Goal: Information Seeking & Learning: Understand process/instructions

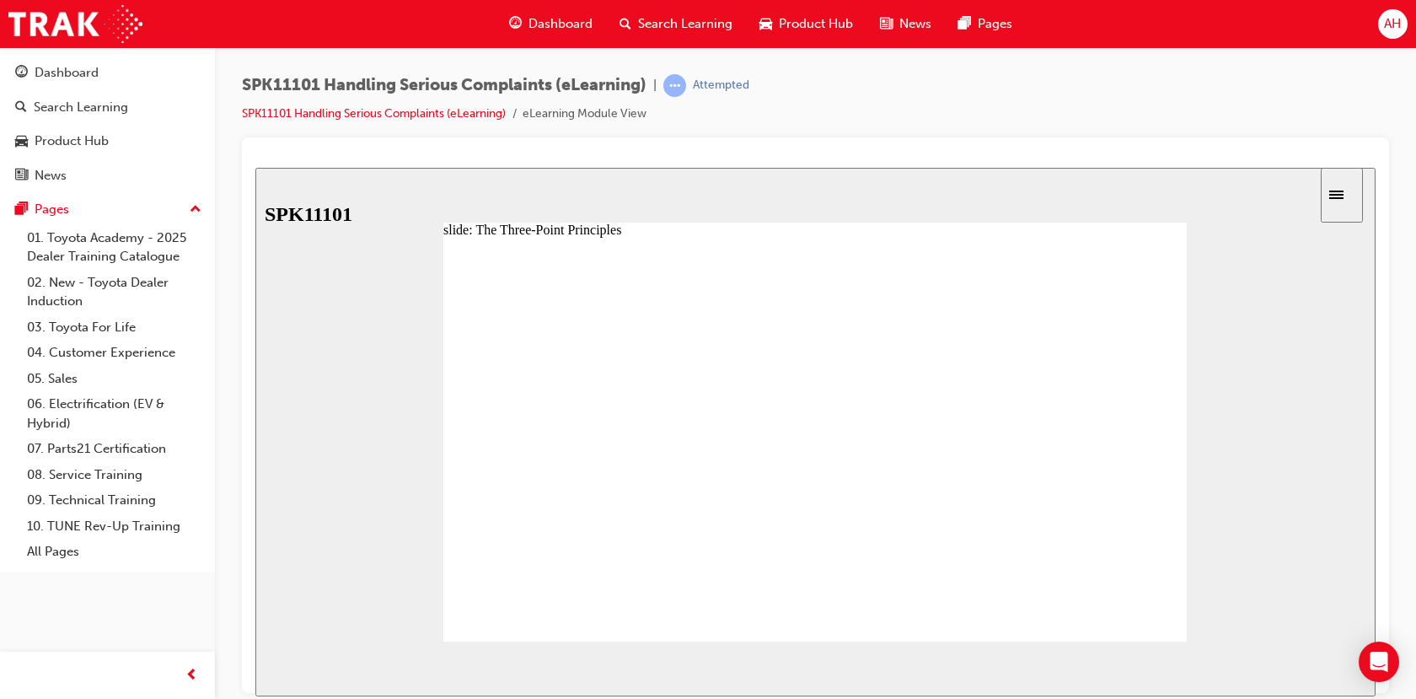
click at [255, 167] on image at bounding box center [255, 167] width 0 height 0
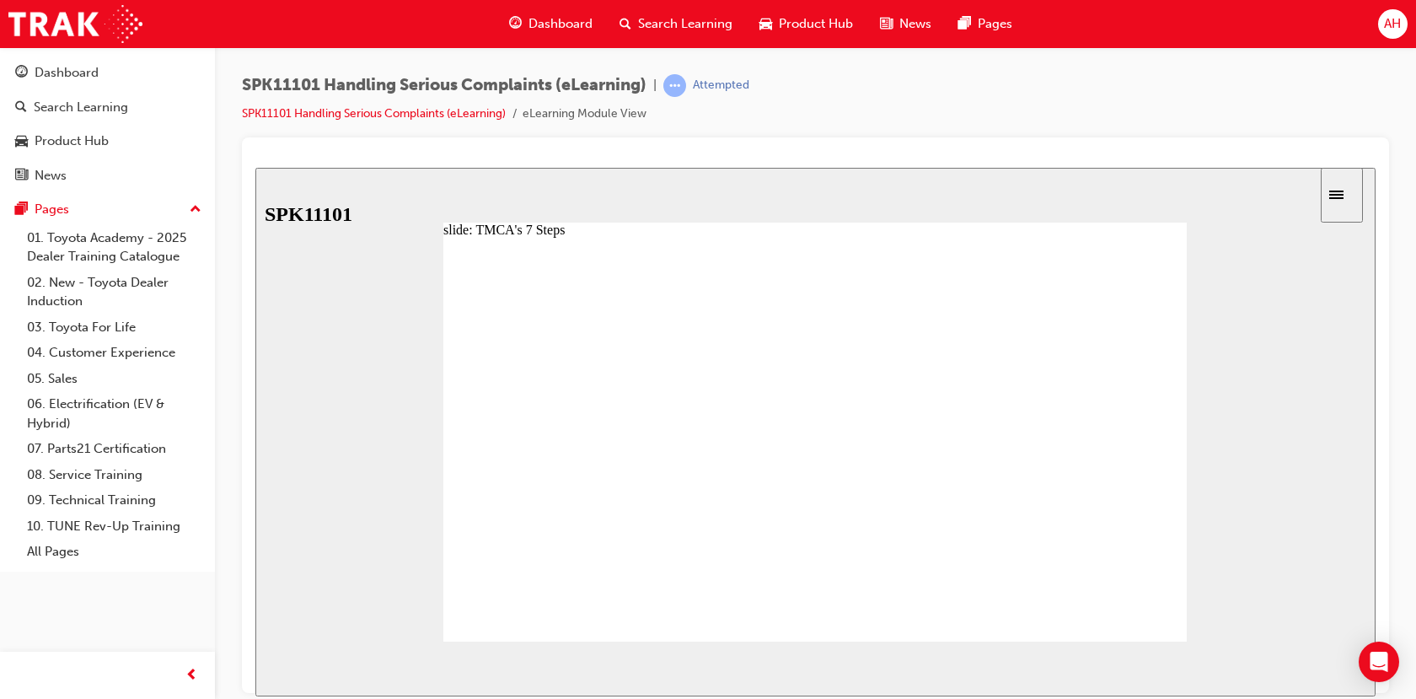
drag, startPoint x: 567, startPoint y: 425, endPoint x: 589, endPoint y: 427, distance: 22.1
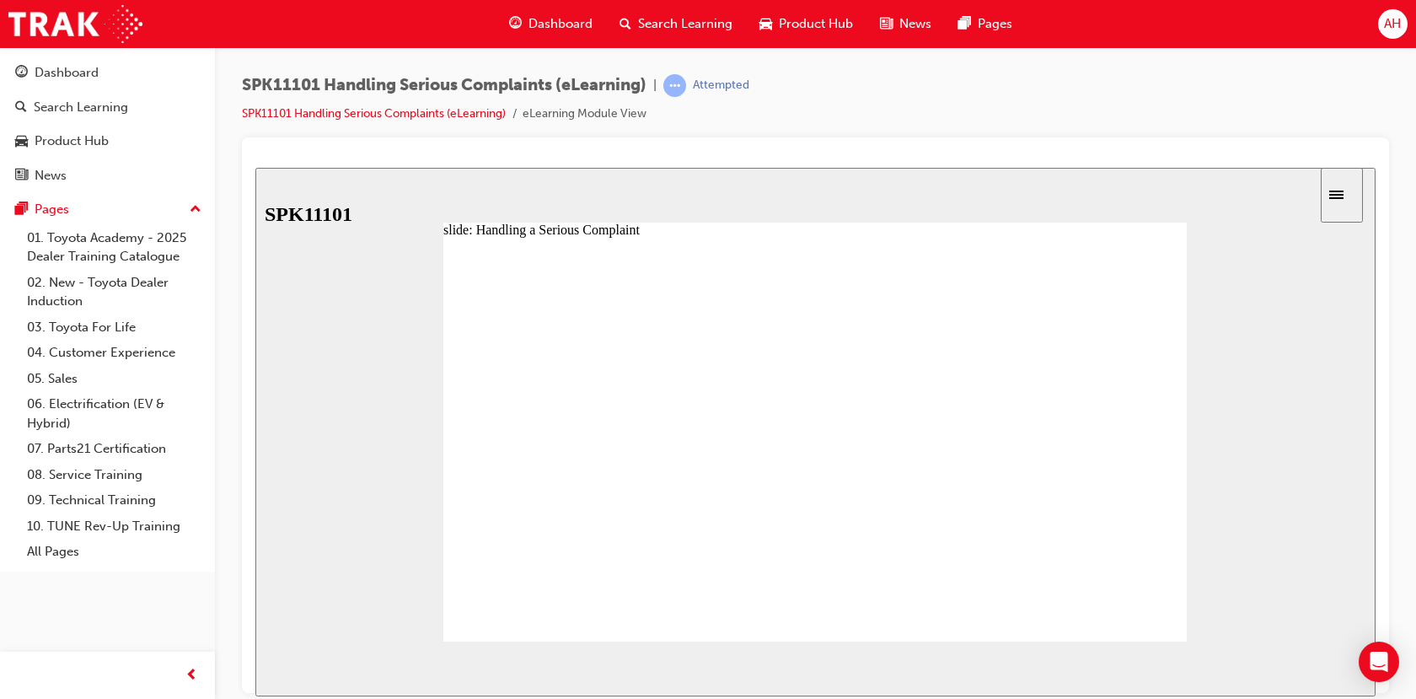
drag, startPoint x: 551, startPoint y: 386, endPoint x: 560, endPoint y: 388, distance: 9.4
drag, startPoint x: 540, startPoint y: 376, endPoint x: 643, endPoint y: 396, distance: 104.8
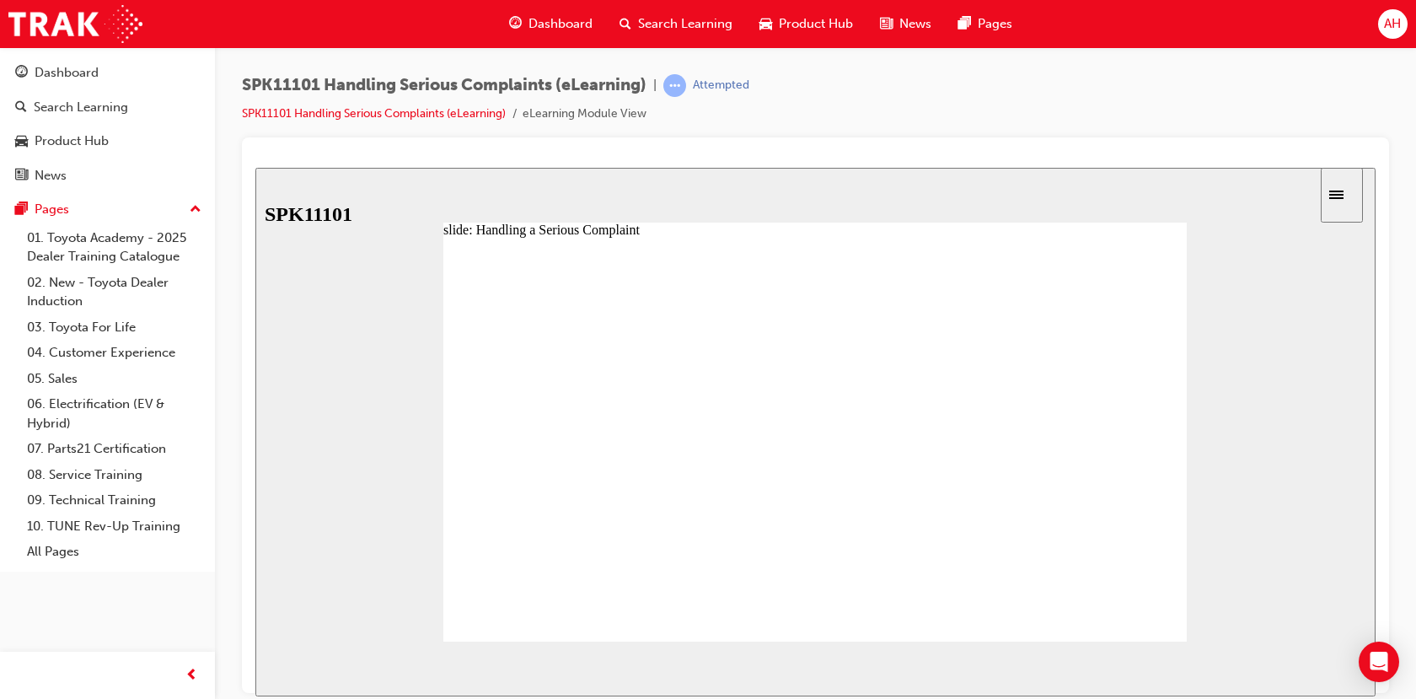
drag, startPoint x: 646, startPoint y: 388, endPoint x: 666, endPoint y: 390, distance: 20.4
drag, startPoint x: 625, startPoint y: 394, endPoint x: 674, endPoint y: 400, distance: 49.3
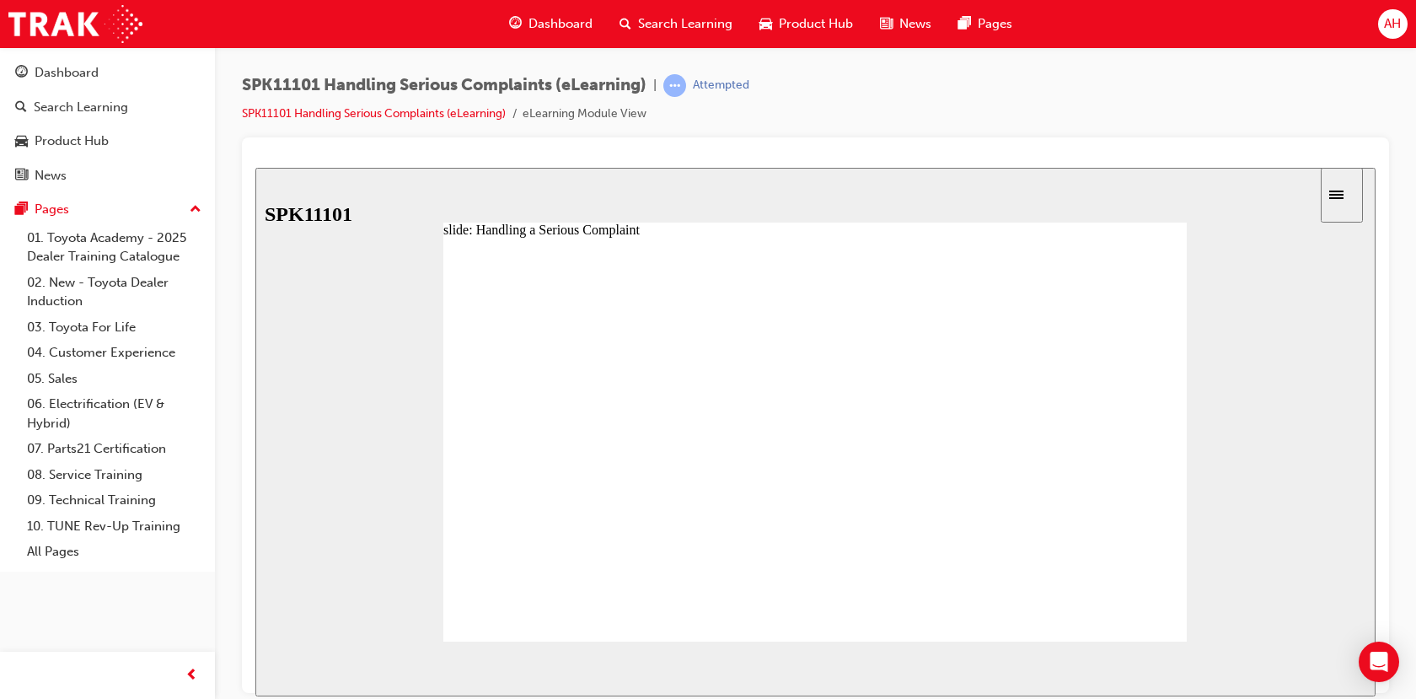
drag, startPoint x: 627, startPoint y: 382, endPoint x: 643, endPoint y: 384, distance: 16.1
drag, startPoint x: 623, startPoint y: 392, endPoint x: 664, endPoint y: 384, distance: 41.2
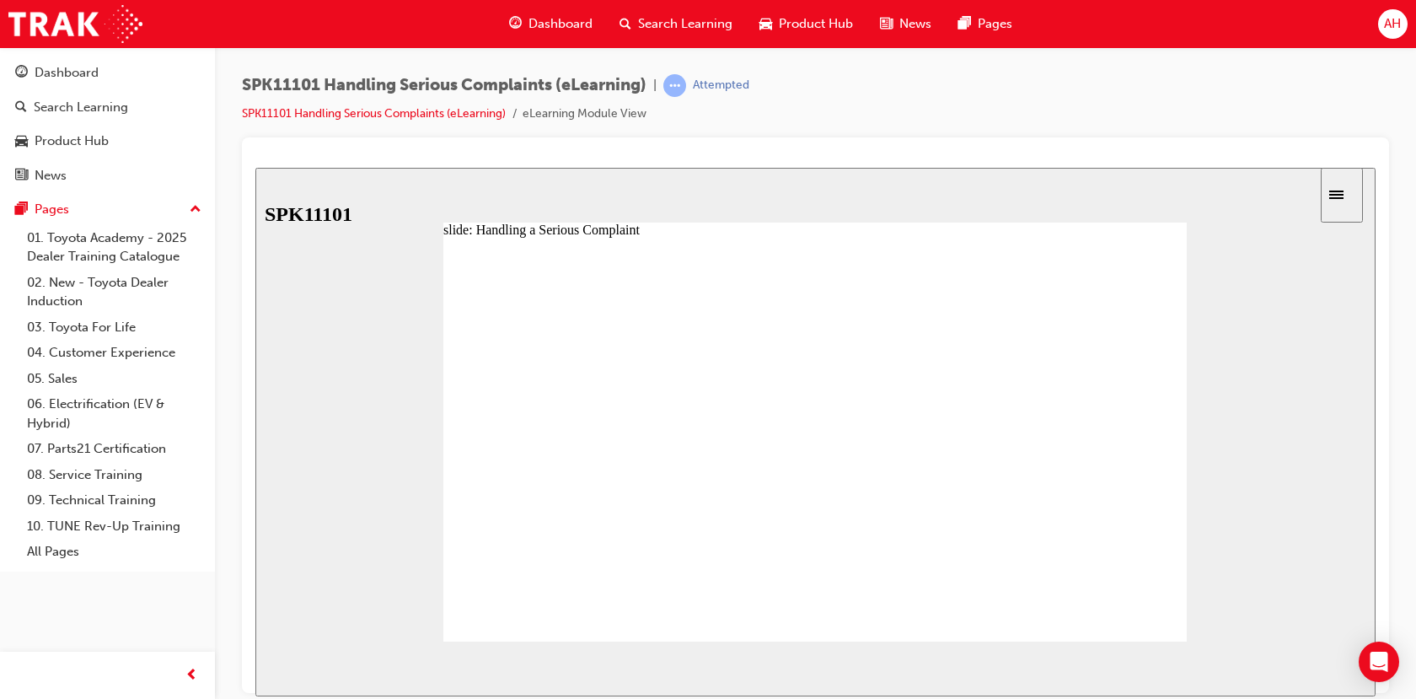
drag, startPoint x: 583, startPoint y: 373, endPoint x: 602, endPoint y: 378, distance: 19.2
drag, startPoint x: 609, startPoint y: 381, endPoint x: 705, endPoint y: 404, distance: 98.8
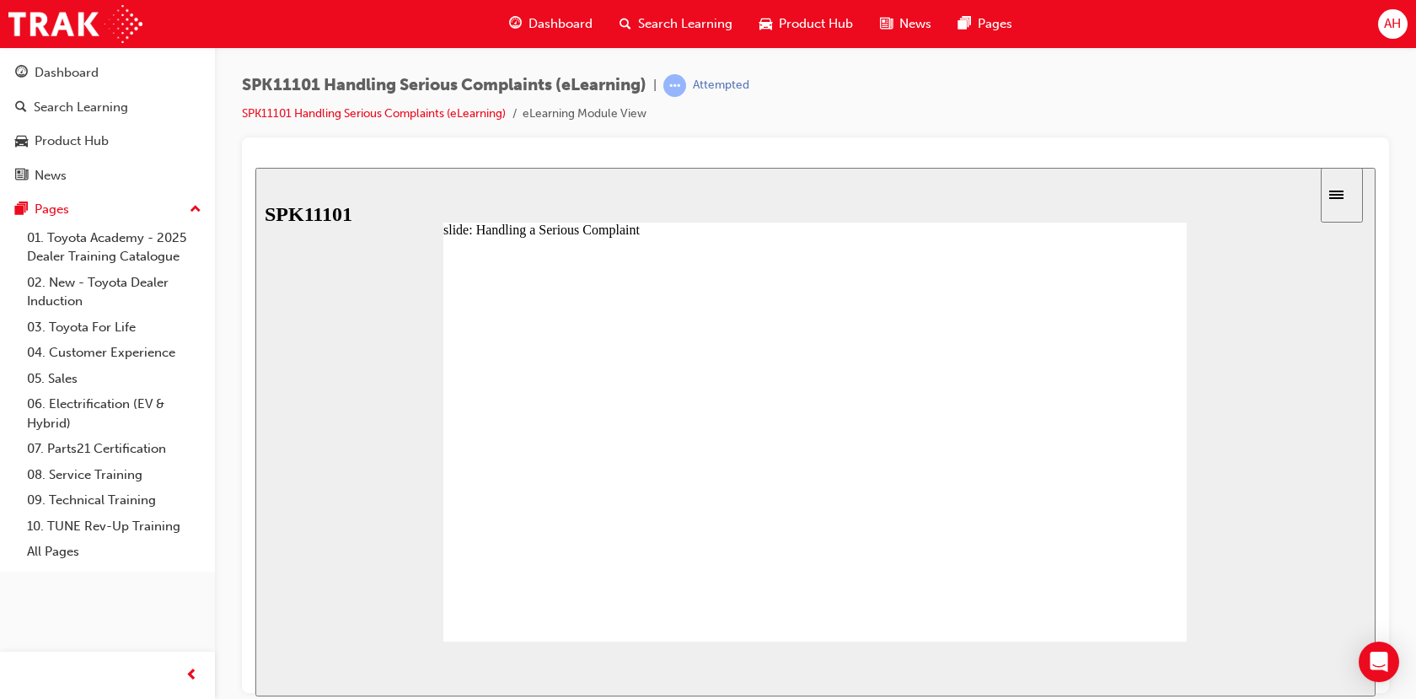
click at [838, 416] on div at bounding box center [815, 446] width 744 height 419
drag, startPoint x: 847, startPoint y: 394, endPoint x: 782, endPoint y: 400, distance: 65.2
drag, startPoint x: 775, startPoint y: 388, endPoint x: 824, endPoint y: 400, distance: 50.3
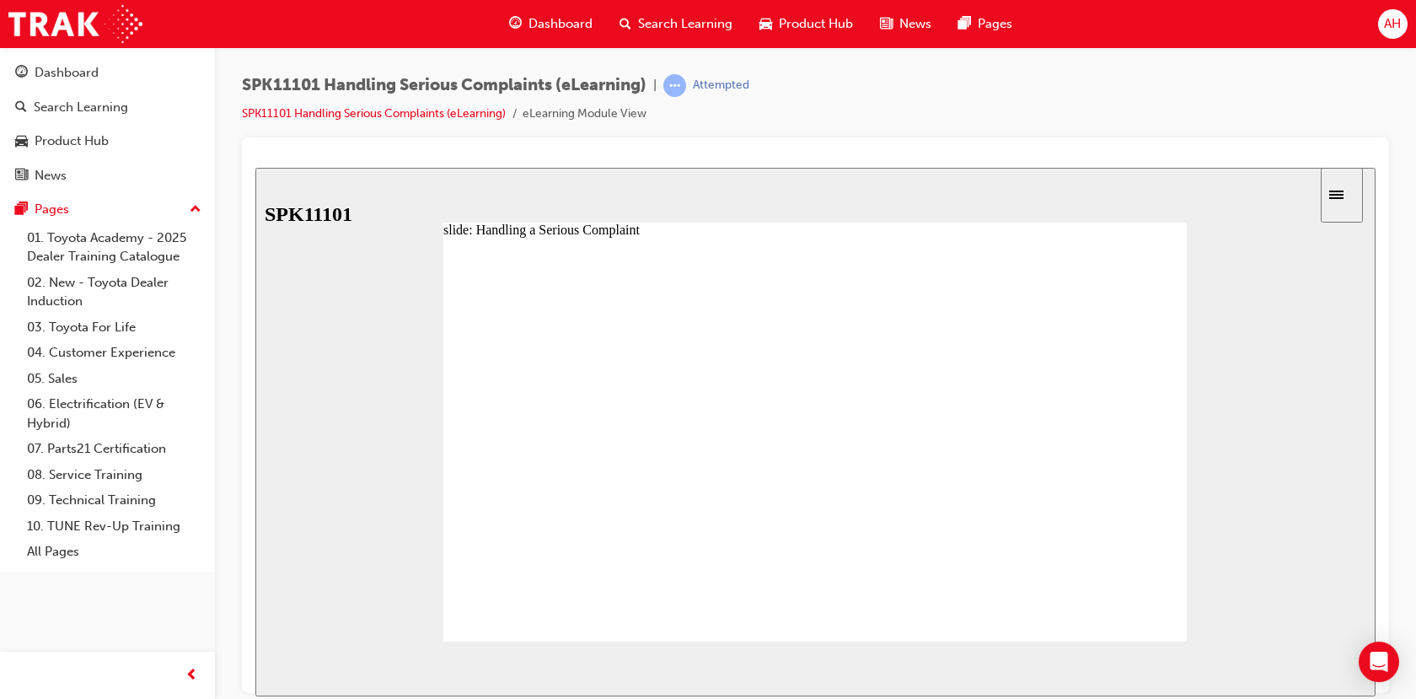
drag, startPoint x: 839, startPoint y: 386, endPoint x: 914, endPoint y: 395, distance: 75.5
drag, startPoint x: 914, startPoint y: 386, endPoint x: 992, endPoint y: 387, distance: 77.6
type input "7"
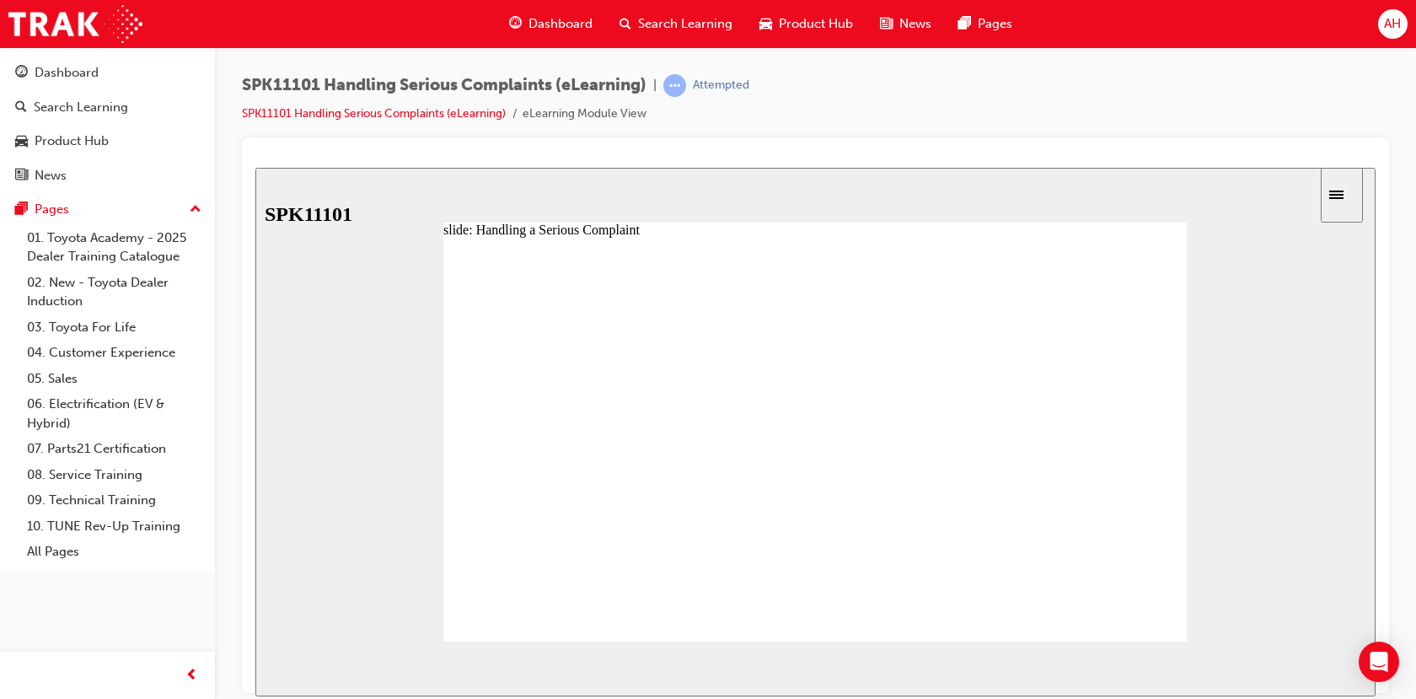
drag, startPoint x: 992, startPoint y: 387, endPoint x: 1131, endPoint y: 412, distance: 142.2
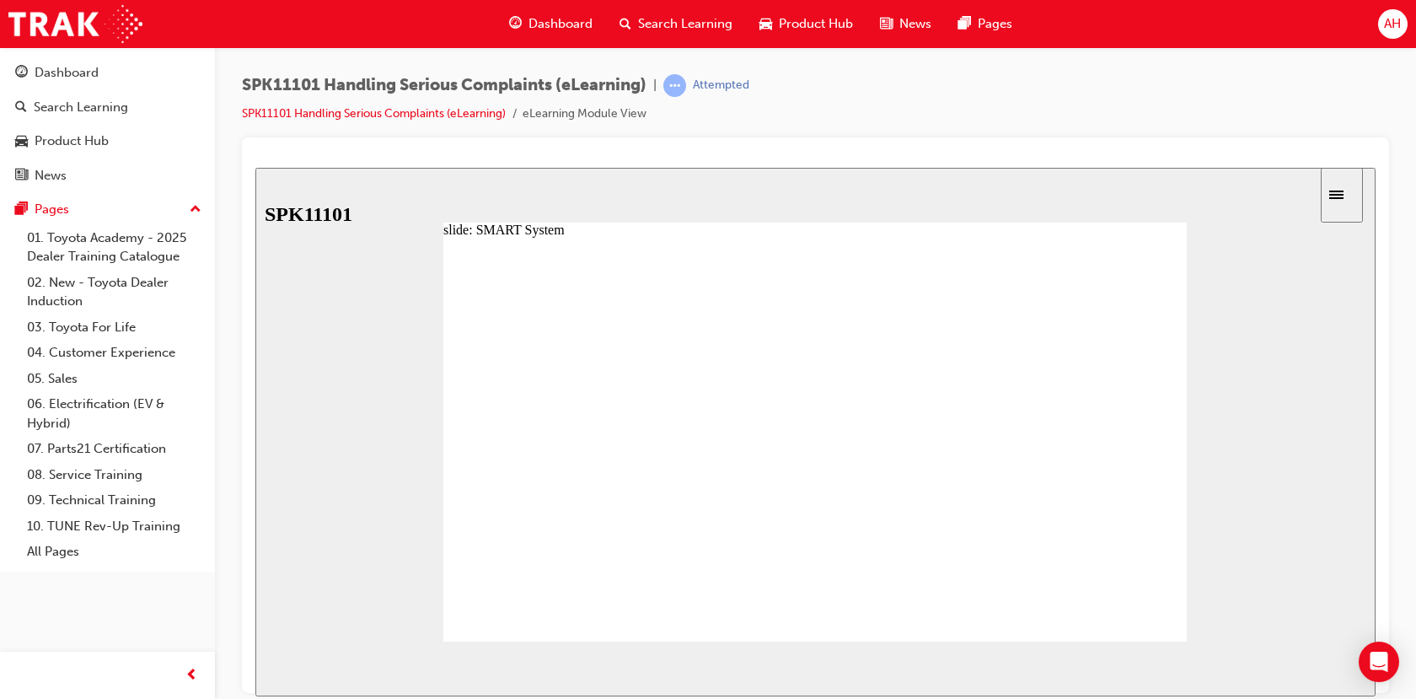
click at [833, 457] on div "Airbag non-deployment or unexplained deployment Unintended acceleration reporte…" at bounding box center [815, 446] width 744 height 419
drag, startPoint x: 807, startPoint y: 483, endPoint x: 1028, endPoint y: 499, distance: 221.5
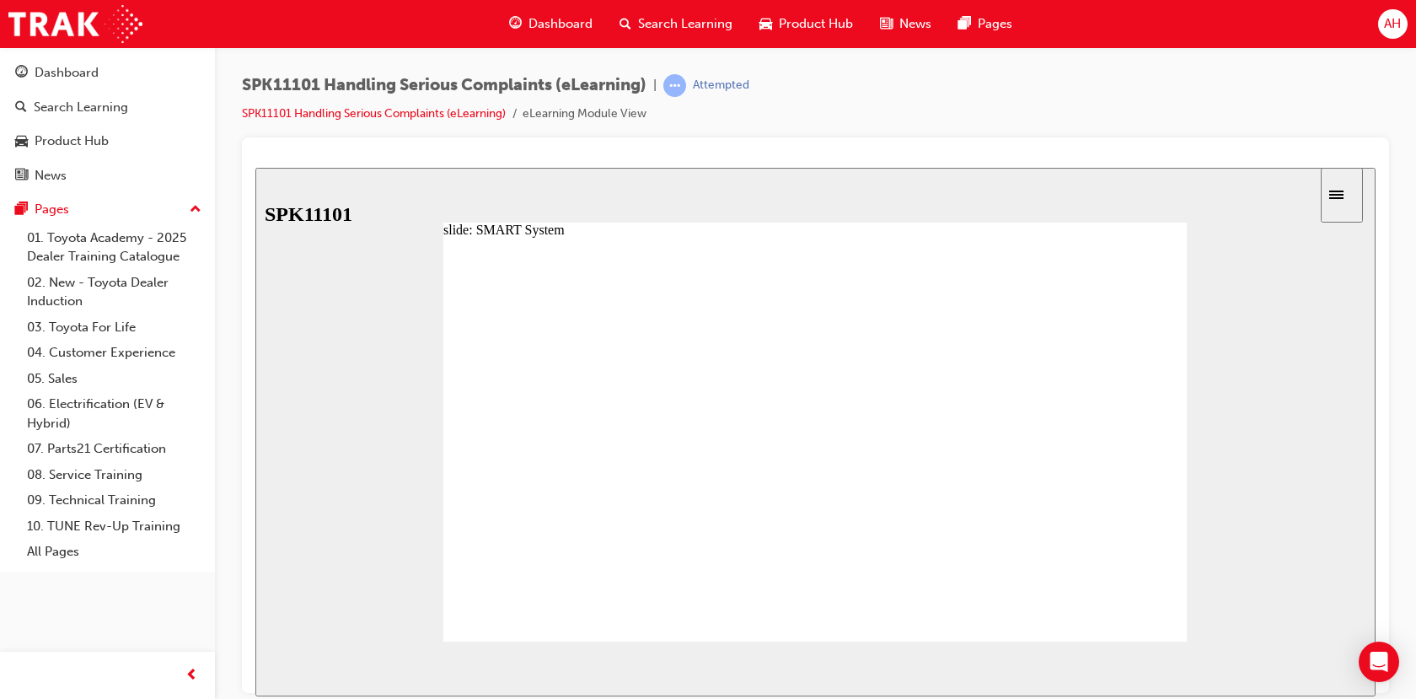
drag, startPoint x: 1022, startPoint y: 560, endPoint x: 901, endPoint y: 566, distance: 120.7
drag, startPoint x: 901, startPoint y: 566, endPoint x: 777, endPoint y: 555, distance: 124.4
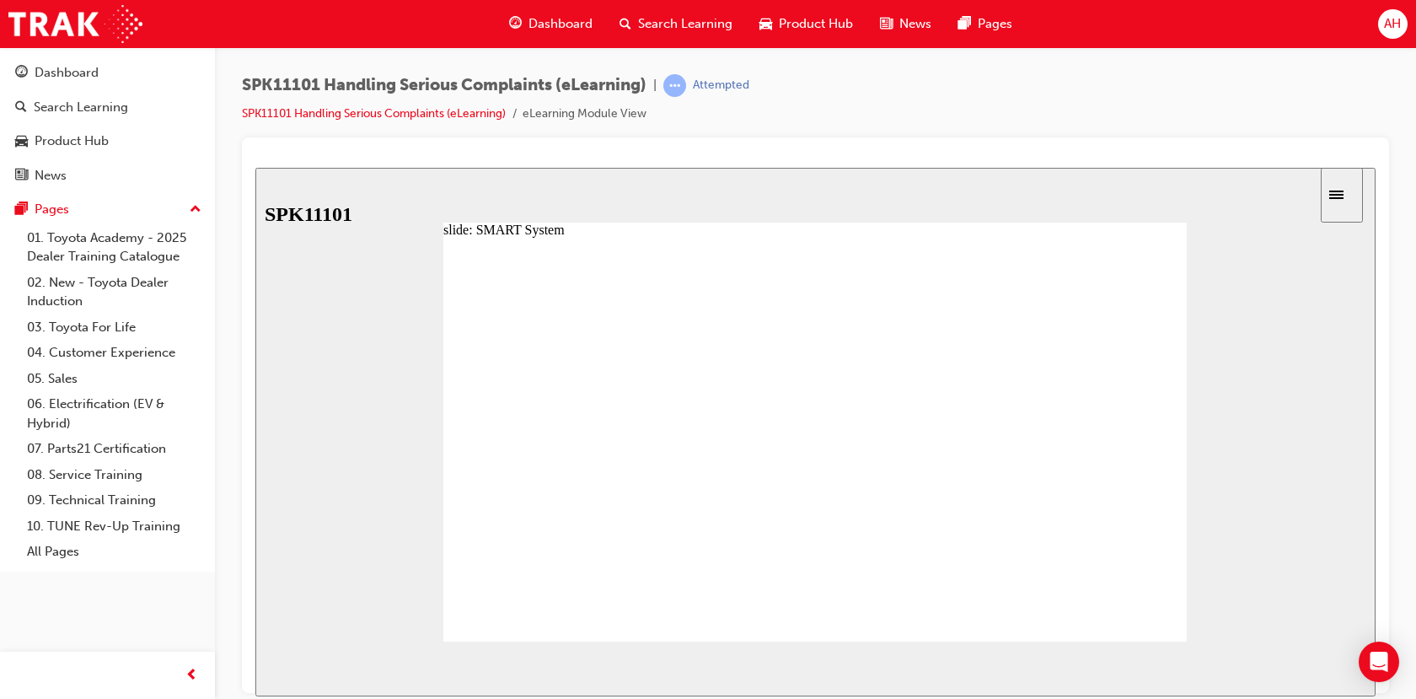
drag, startPoint x: 777, startPoint y: 555, endPoint x: 736, endPoint y: 546, distance: 42.3
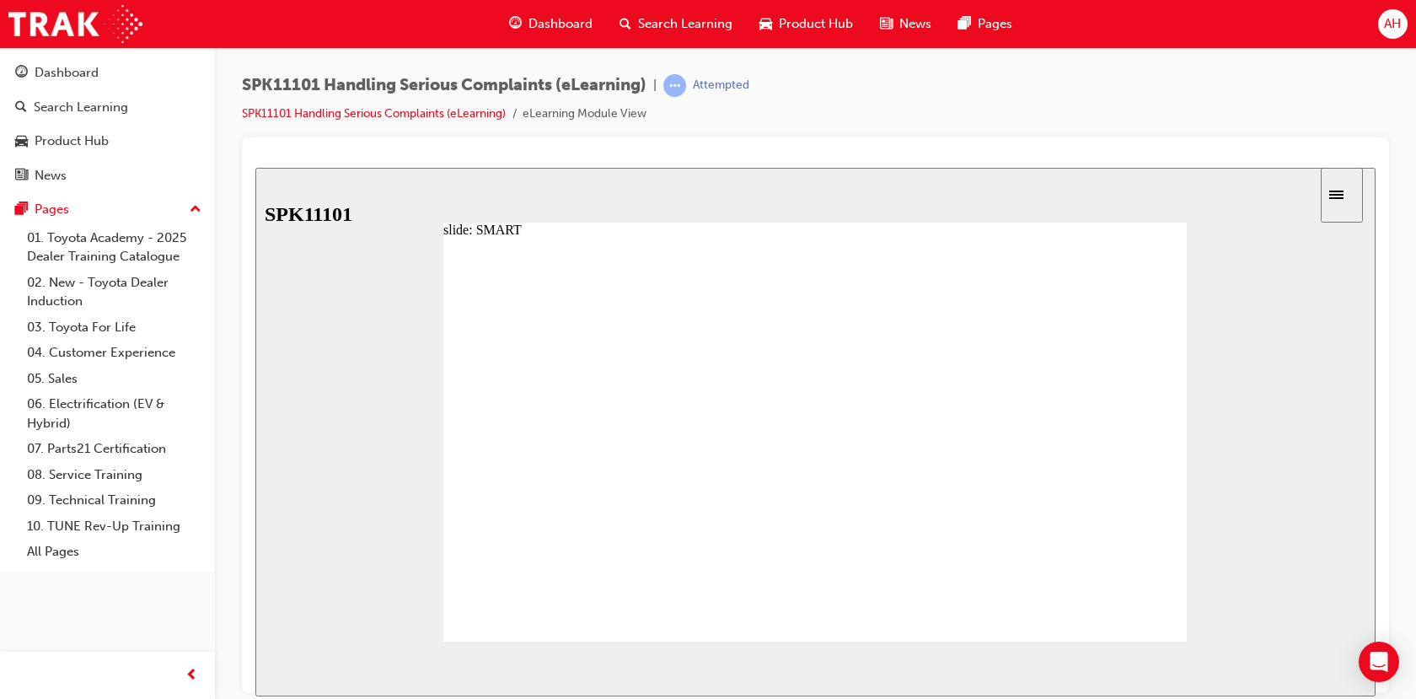
click at [255, 167] on image at bounding box center [255, 167] width 0 height 0
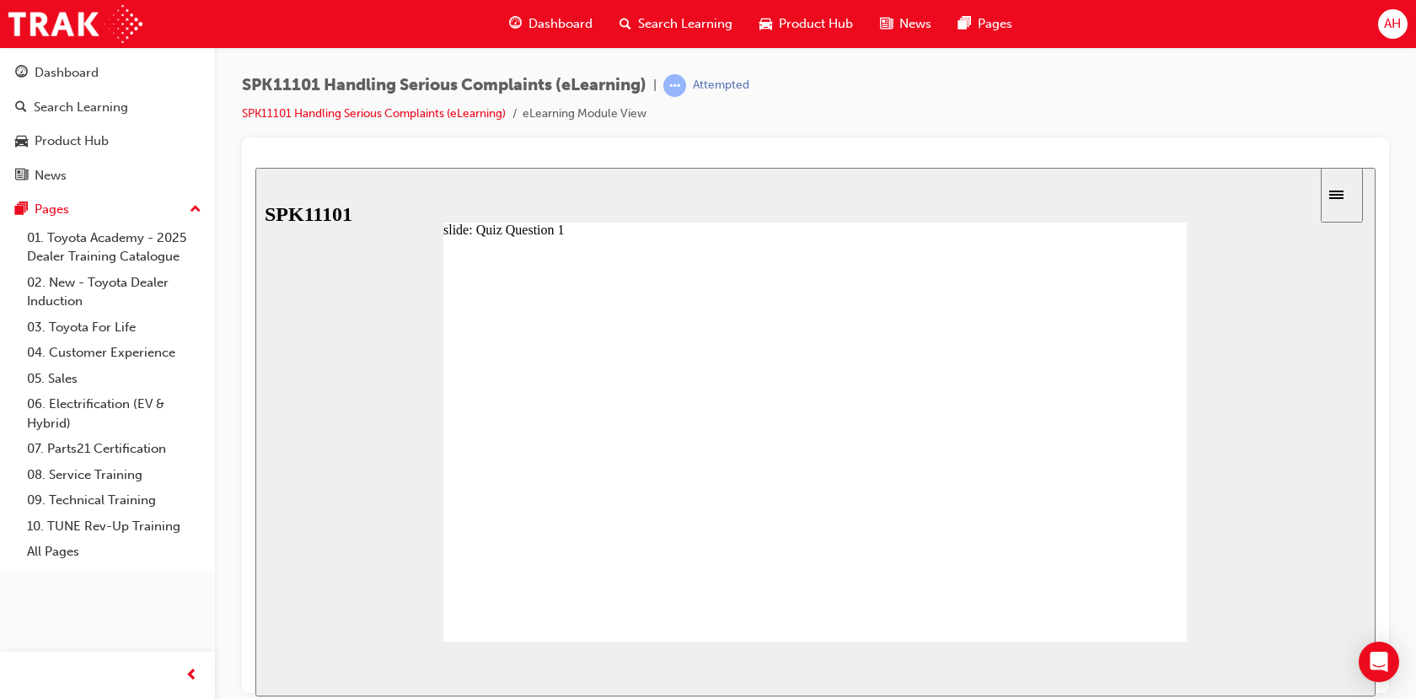
radio input "true"
drag, startPoint x: 595, startPoint y: 539, endPoint x: 609, endPoint y: 405, distance: 134.7
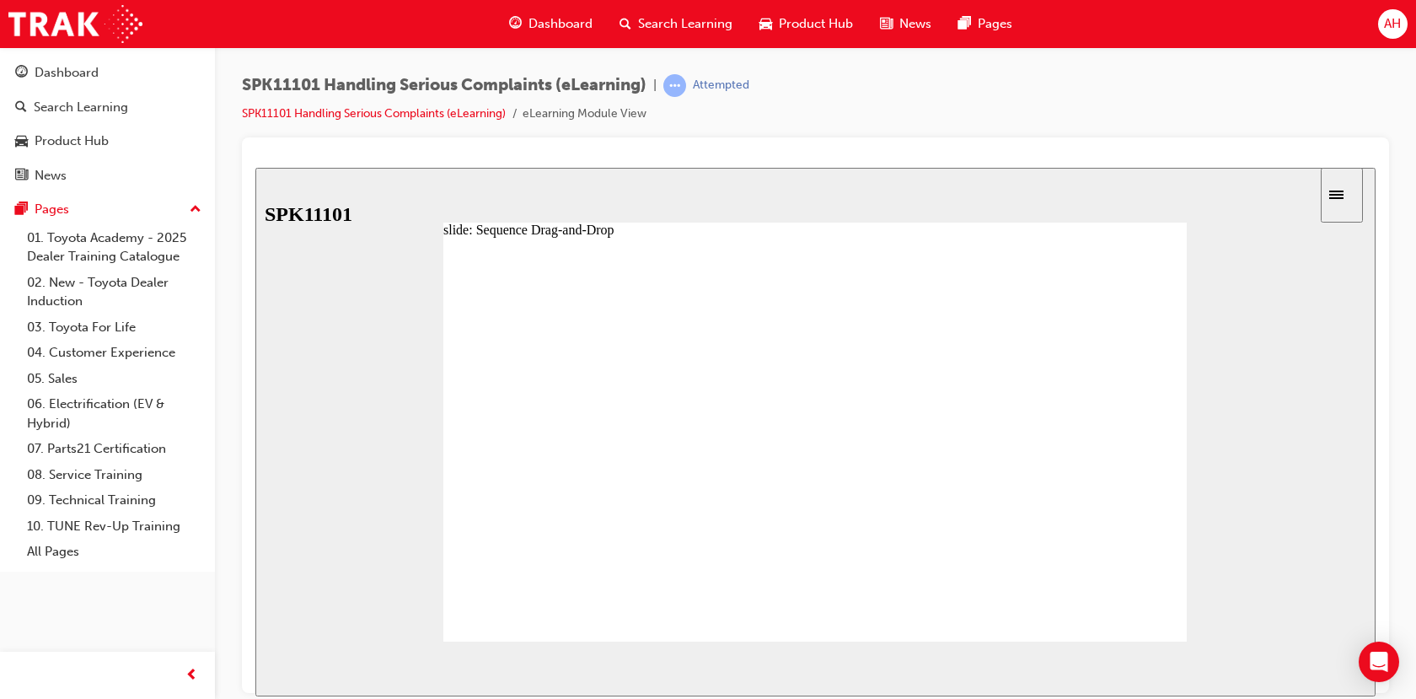
drag, startPoint x: 581, startPoint y: 572, endPoint x: 592, endPoint y: 470, distance: 103.4
drag, startPoint x: 584, startPoint y: 542, endPoint x: 589, endPoint y: 494, distance: 48.3
drag, startPoint x: 587, startPoint y: 540, endPoint x: 581, endPoint y: 605, distance: 65.2
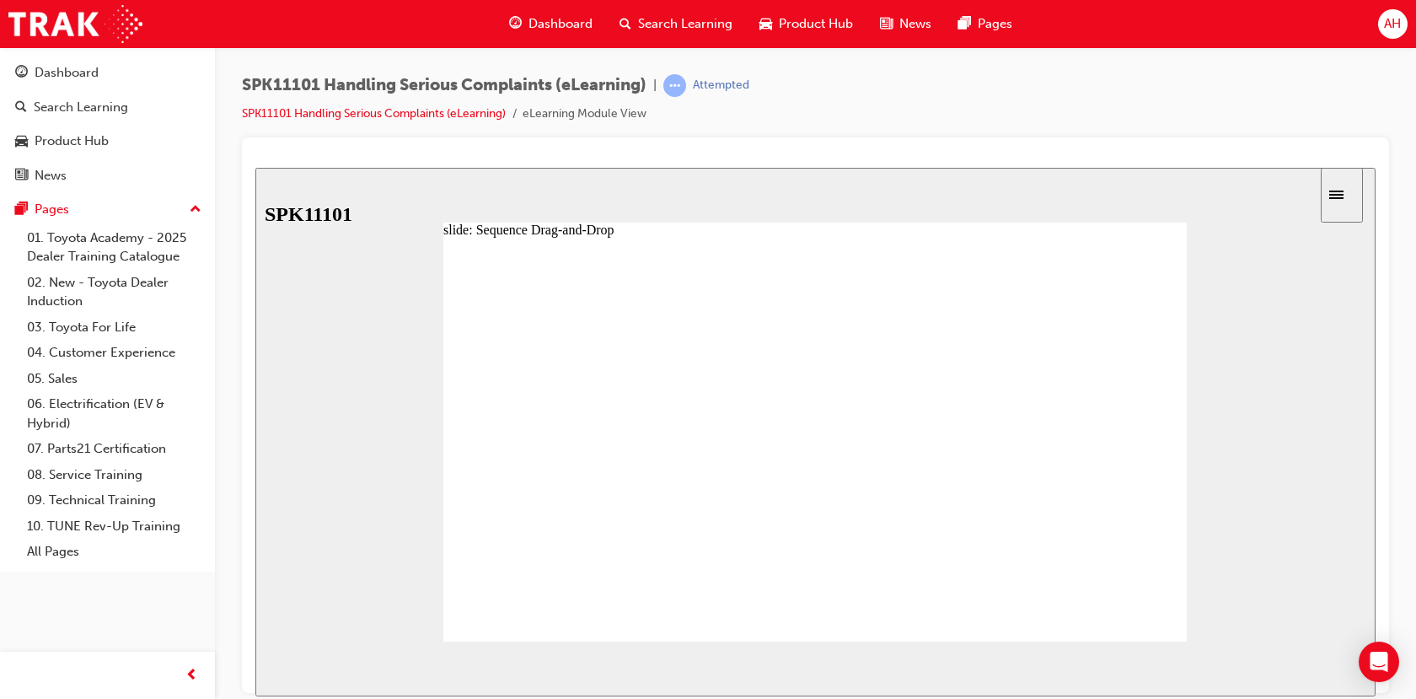
drag, startPoint x: 583, startPoint y: 535, endPoint x: 588, endPoint y: 472, distance: 63.4
drag, startPoint x: 597, startPoint y: 624, endPoint x: 597, endPoint y: 606, distance: 17.7
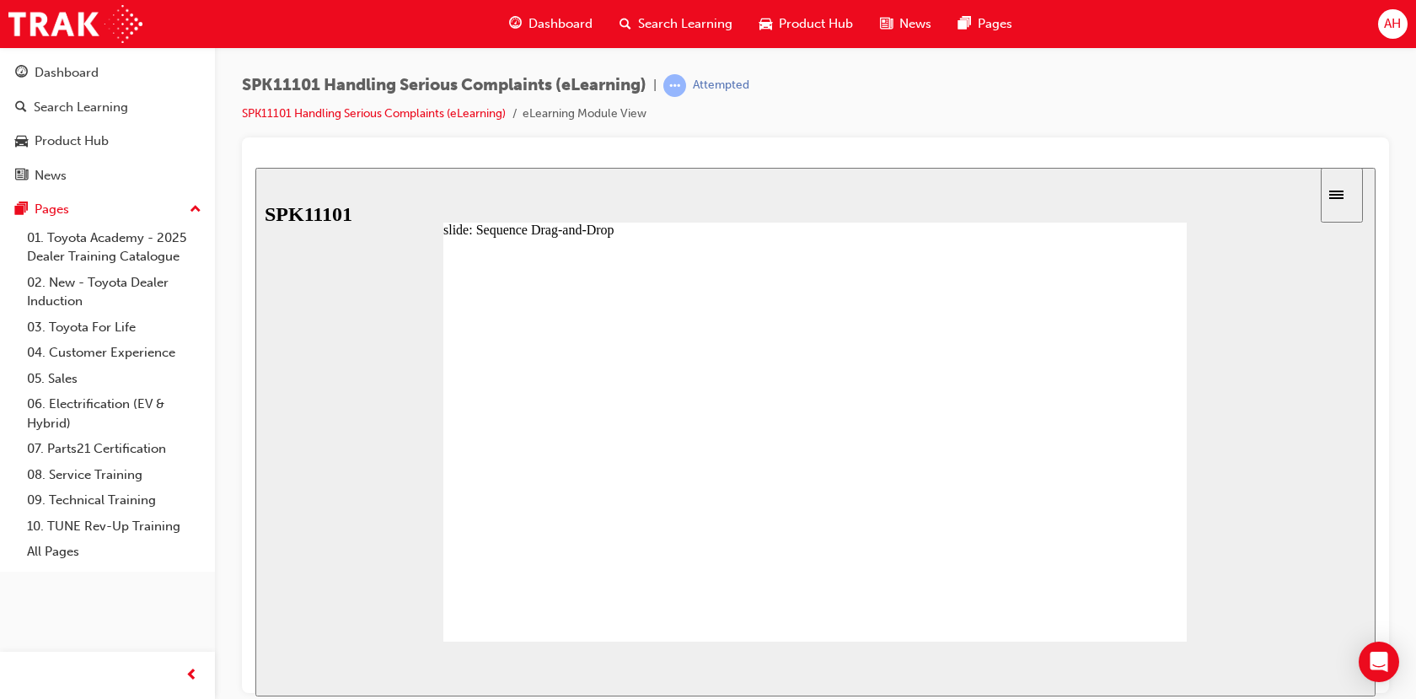
drag, startPoint x: 583, startPoint y: 544, endPoint x: 589, endPoint y: 593, distance: 49.2
drag, startPoint x: 589, startPoint y: 599, endPoint x: 585, endPoint y: 543, distance: 56.6
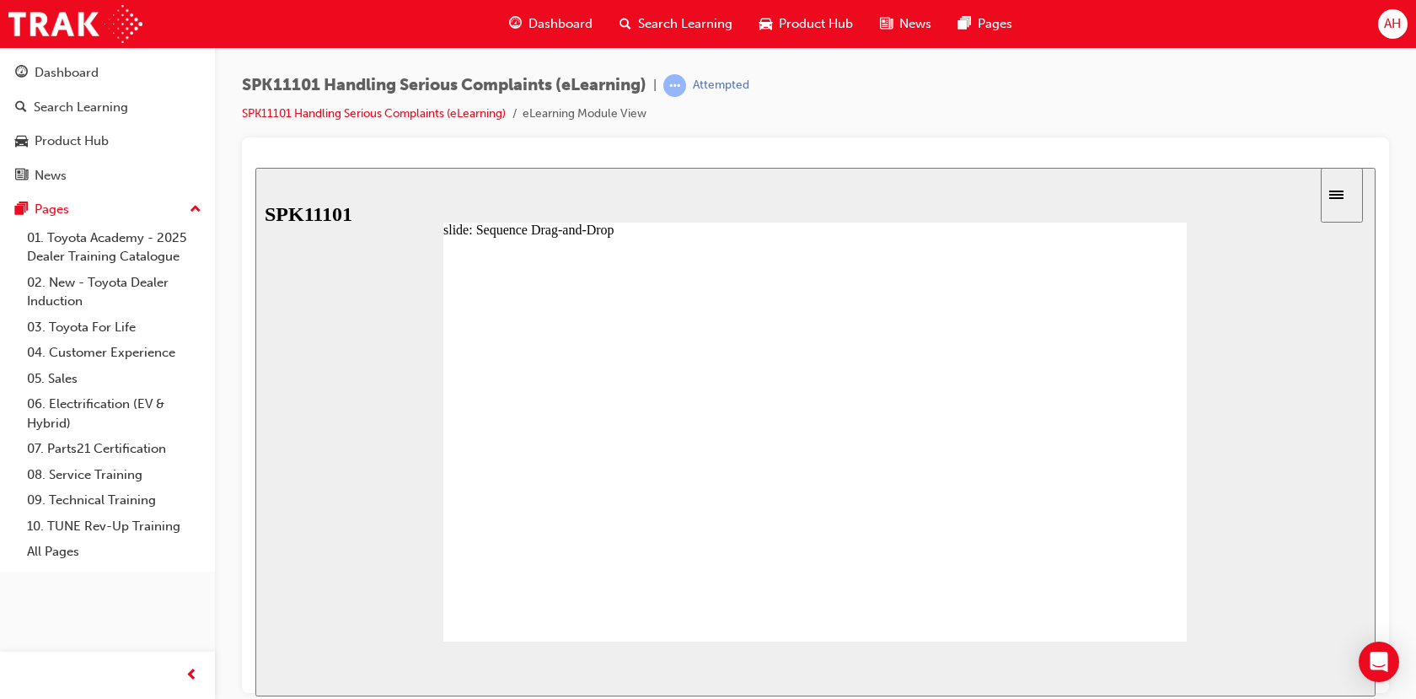
drag, startPoint x: 584, startPoint y: 536, endPoint x: 577, endPoint y: 503, distance: 33.7
drag, startPoint x: 592, startPoint y: 573, endPoint x: 595, endPoint y: 479, distance: 94.5
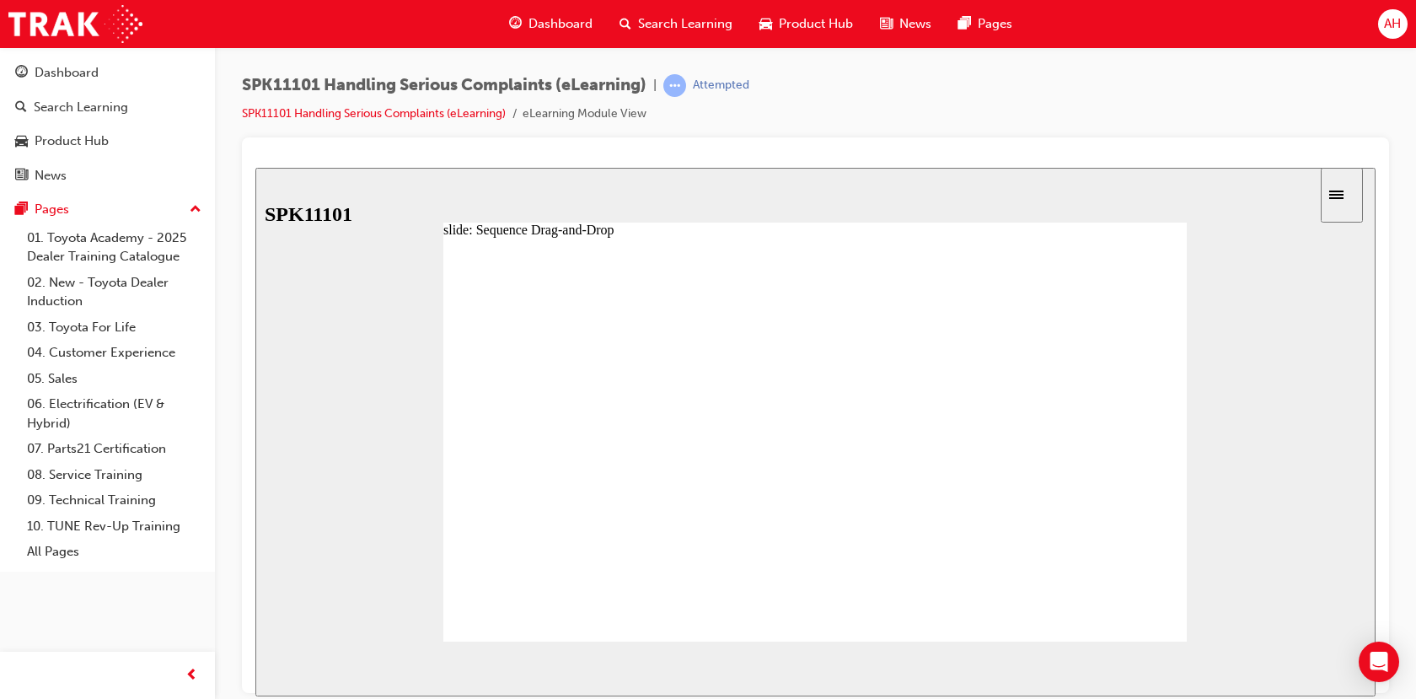
drag, startPoint x: 586, startPoint y: 515, endPoint x: 596, endPoint y: 583, distance: 69.0
drag, startPoint x: 588, startPoint y: 534, endPoint x: 588, endPoint y: 569, distance: 35.4
drag, startPoint x: 593, startPoint y: 550, endPoint x: 593, endPoint y: 580, distance: 30.4
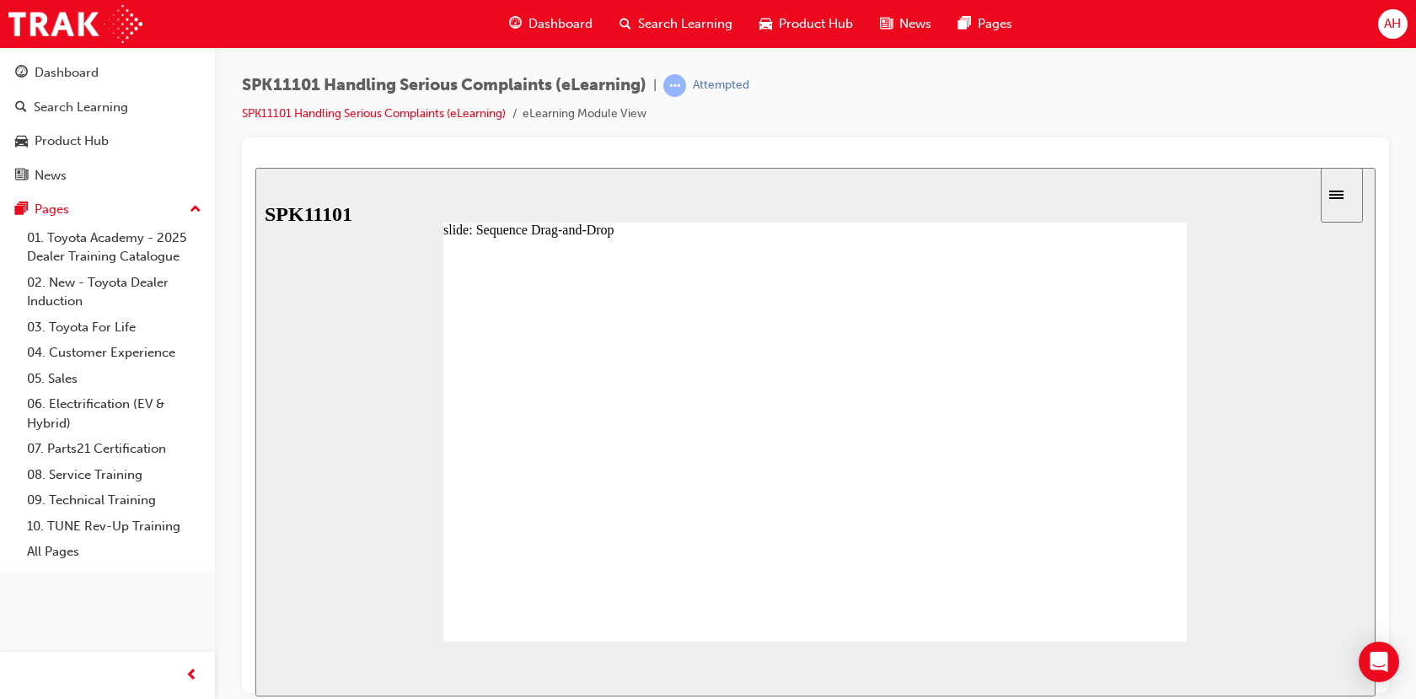
drag, startPoint x: 597, startPoint y: 542, endPoint x: 597, endPoint y: 510, distance: 32.0
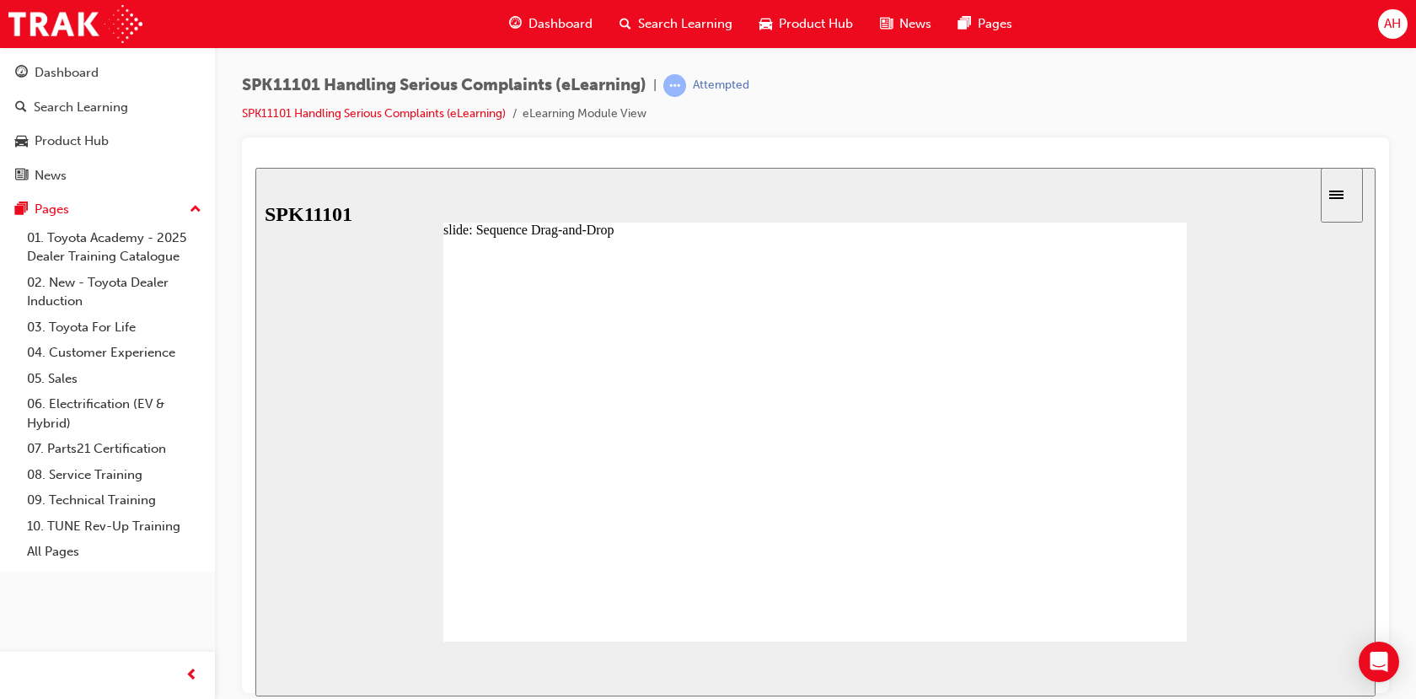
drag, startPoint x: 696, startPoint y: 373, endPoint x: 559, endPoint y: 374, distance: 137.4
